Goal: Transaction & Acquisition: Download file/media

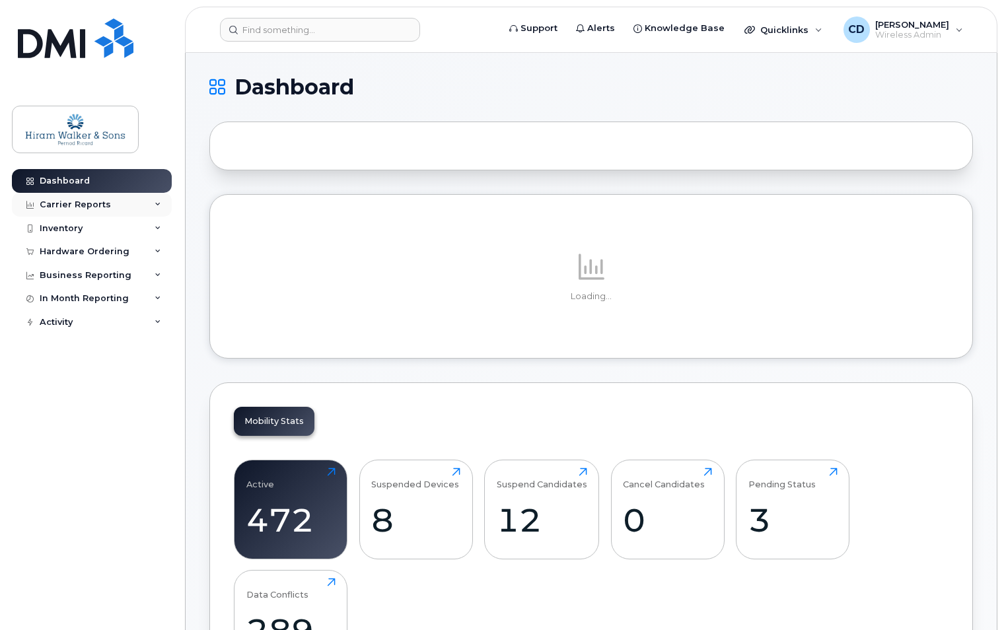
click at [154, 201] on div "Carrier Reports" at bounding box center [92, 205] width 160 height 24
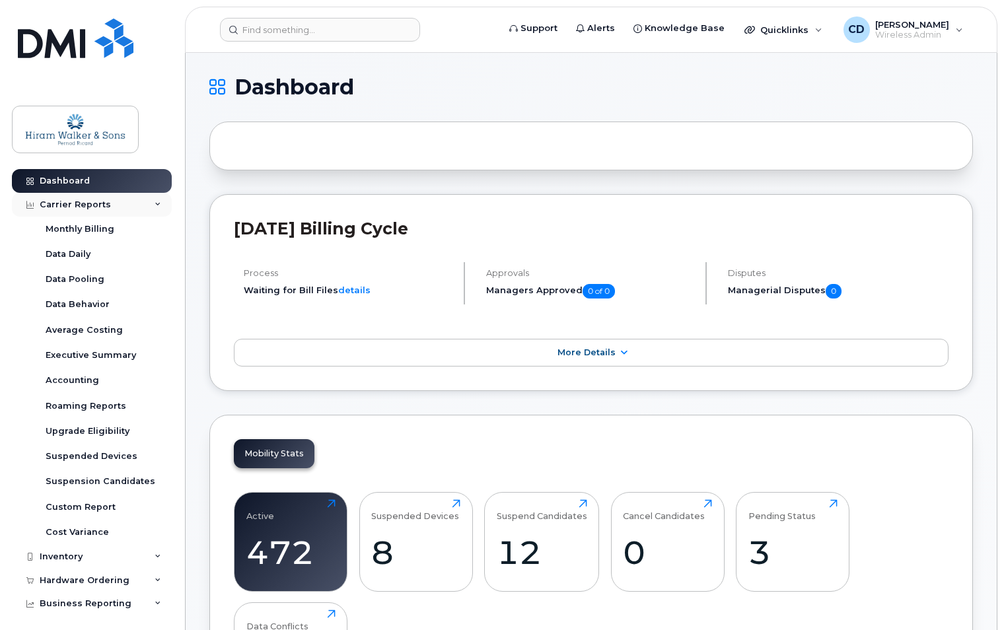
click at [149, 204] on div "Carrier Reports" at bounding box center [92, 205] width 160 height 24
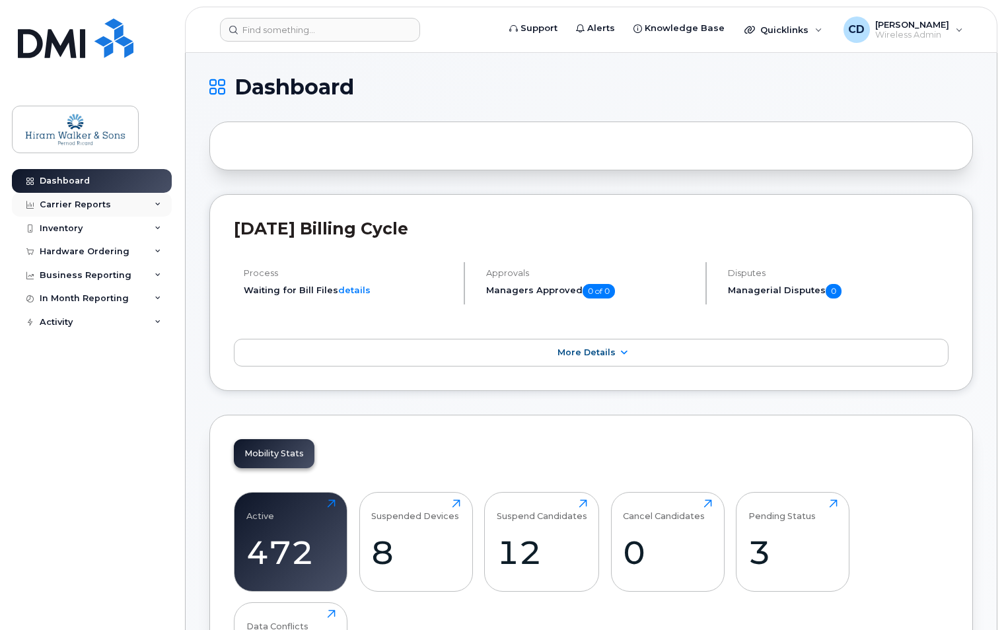
click at [149, 204] on div "Carrier Reports" at bounding box center [92, 205] width 160 height 24
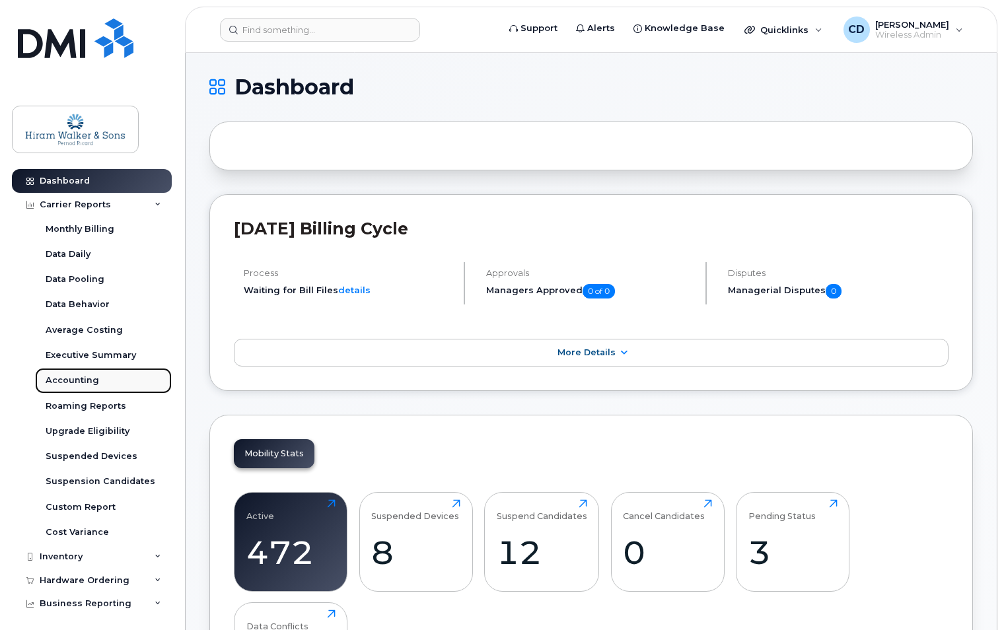
click at [68, 377] on div "Accounting" at bounding box center [72, 380] width 53 height 12
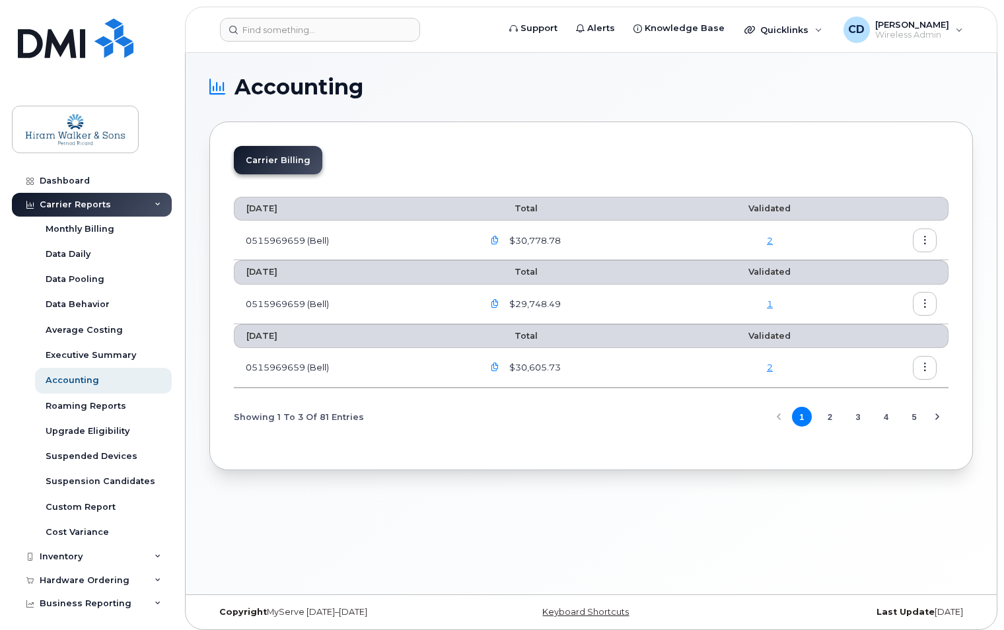
click at [772, 239] on link "2" at bounding box center [770, 240] width 6 height 11
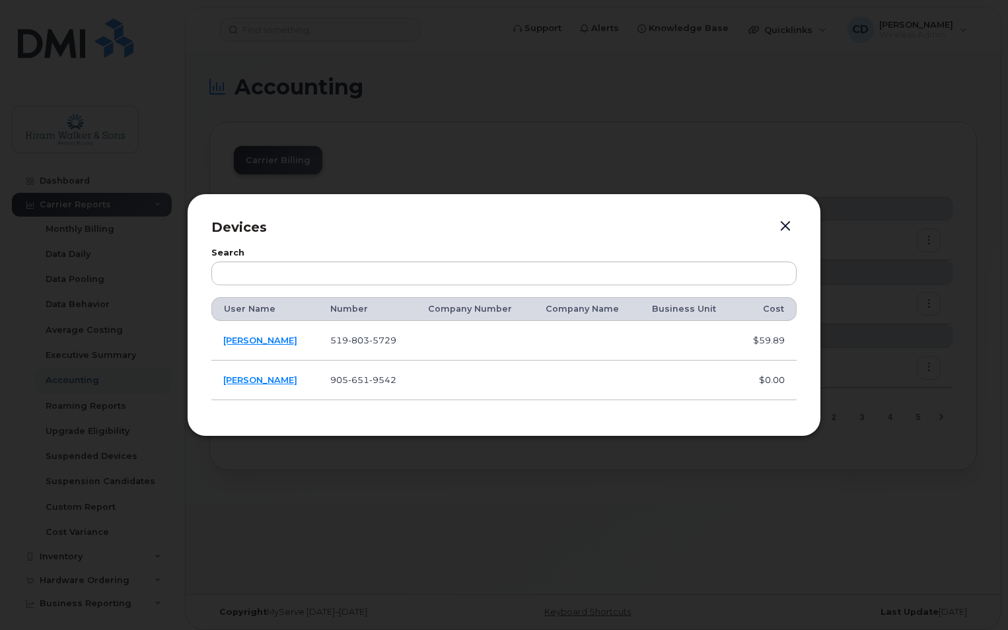
click at [783, 227] on button "button" at bounding box center [785, 226] width 20 height 18
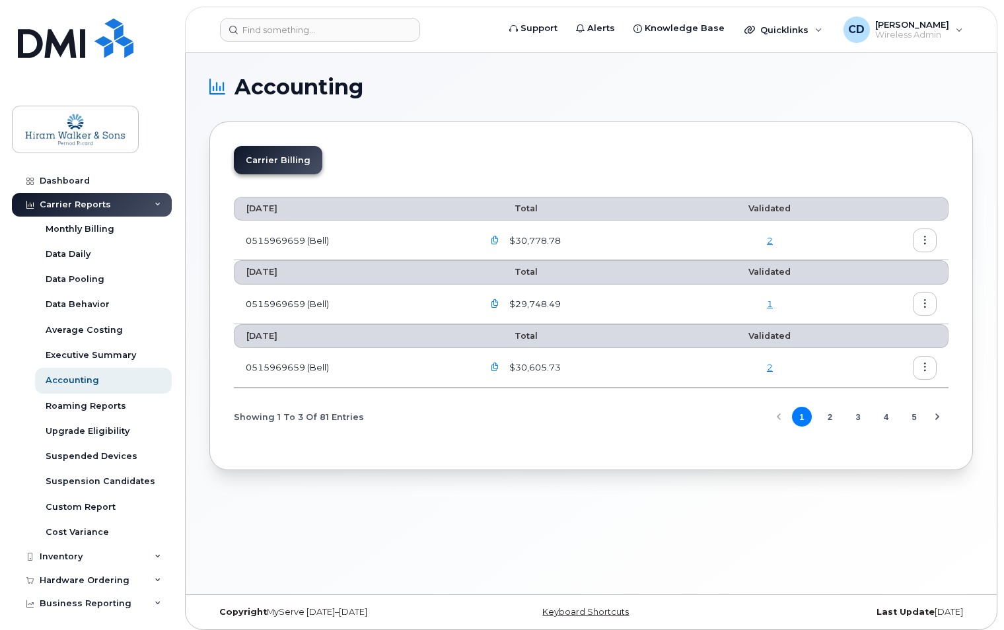
click at [493, 240] on icon "button" at bounding box center [495, 240] width 9 height 9
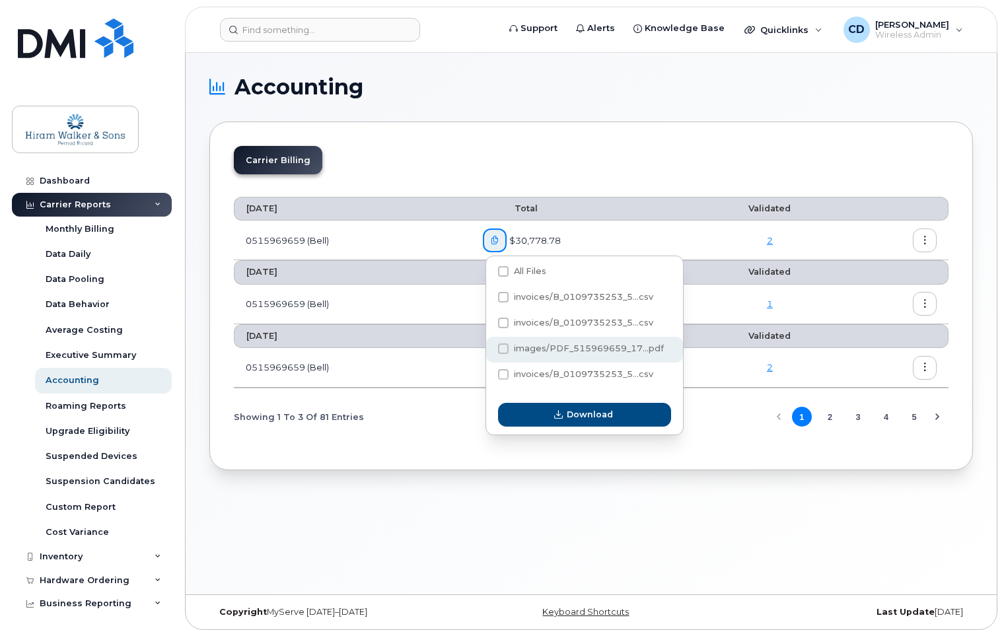
click at [501, 345] on span at bounding box center [503, 348] width 11 height 11
click at [489, 346] on input "images/PDF_515969659_17...pdf" at bounding box center [485, 349] width 7 height 7
checkbox input "true"
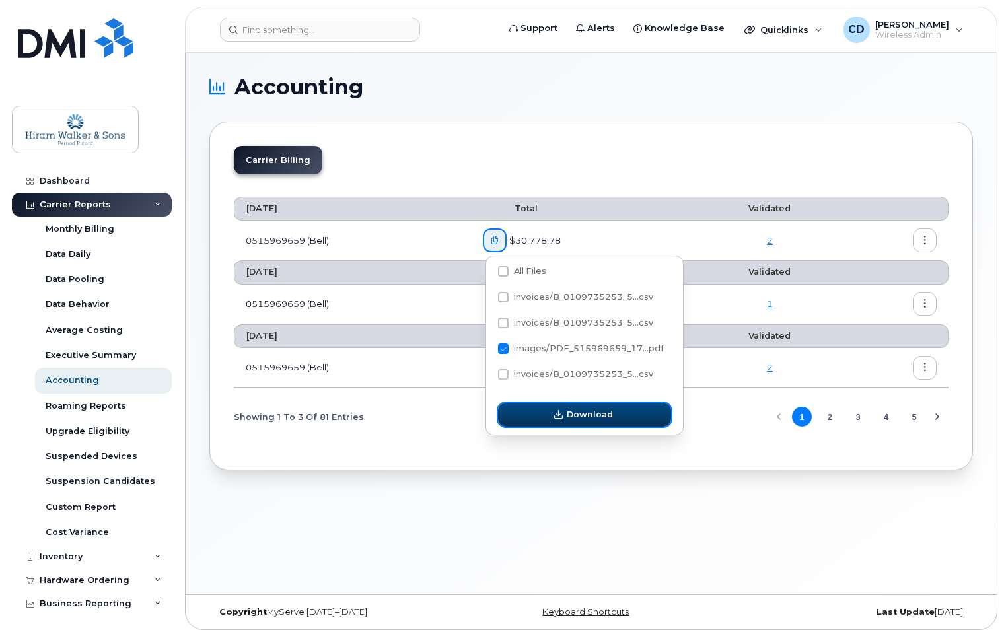
click at [577, 411] on span "Download" at bounding box center [590, 414] width 46 height 13
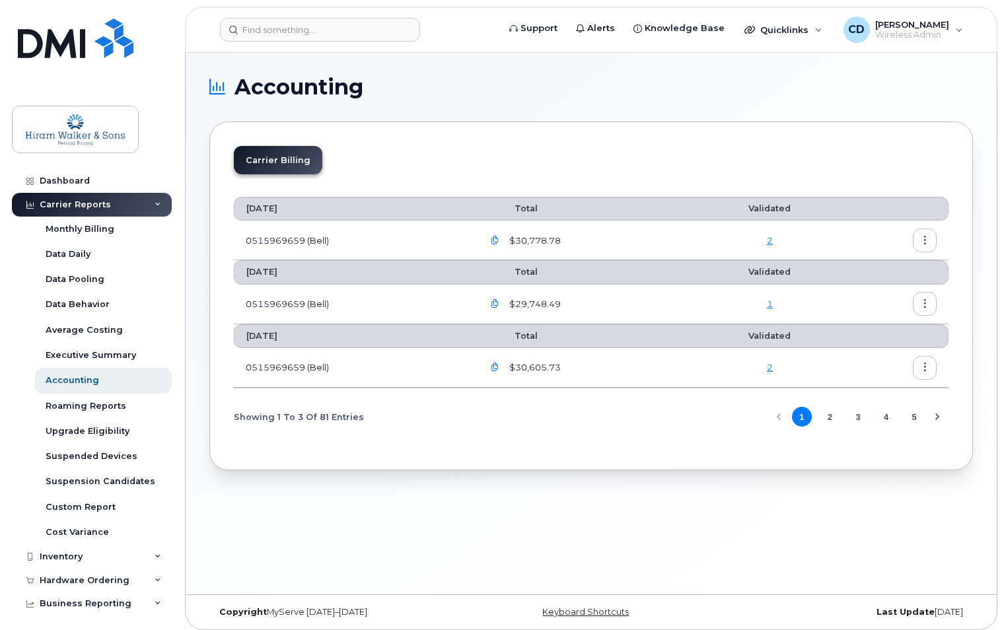
click at [921, 240] on icon "button" at bounding box center [925, 240] width 9 height 9
click at [874, 289] on span "Download" at bounding box center [865, 294] width 52 height 12
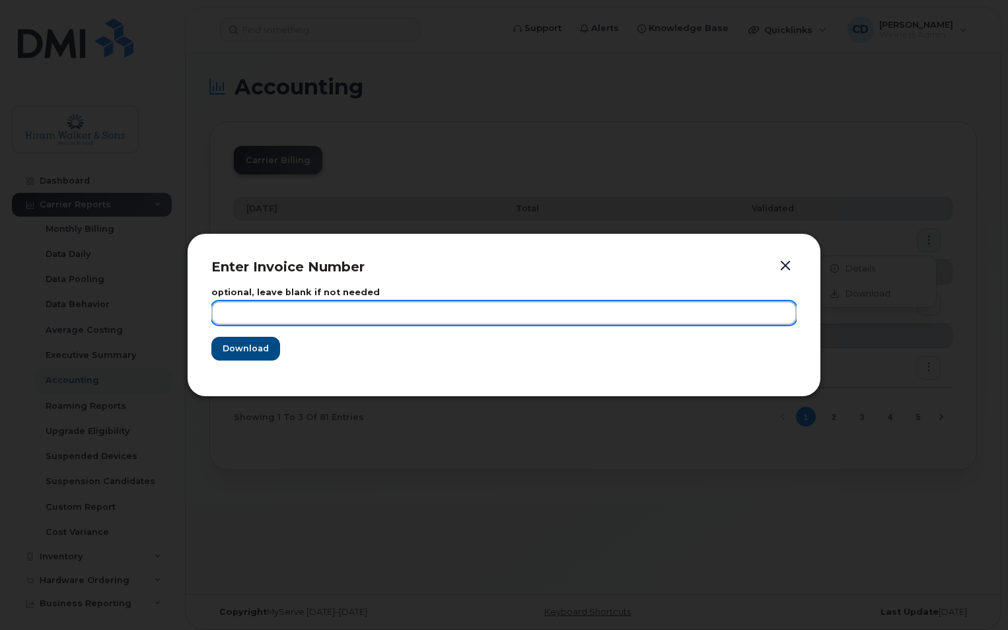
click at [246, 321] on input "text" at bounding box center [503, 313] width 585 height 24
type input "aug"
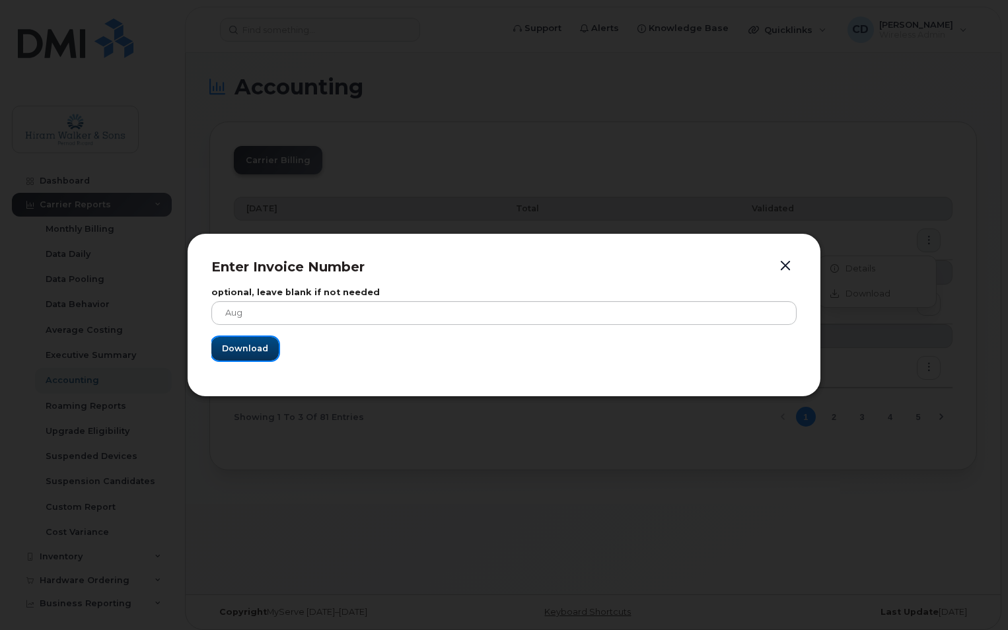
click at [238, 352] on span "Download" at bounding box center [245, 348] width 46 height 13
